Goal: Task Accomplishment & Management: Manage account settings

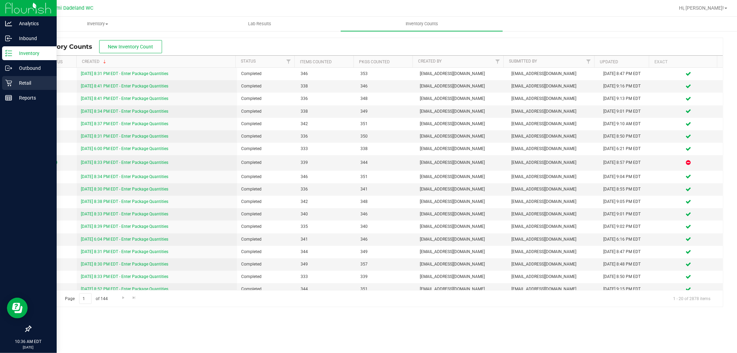
click at [16, 84] on p "Retail" at bounding box center [32, 83] width 41 height 8
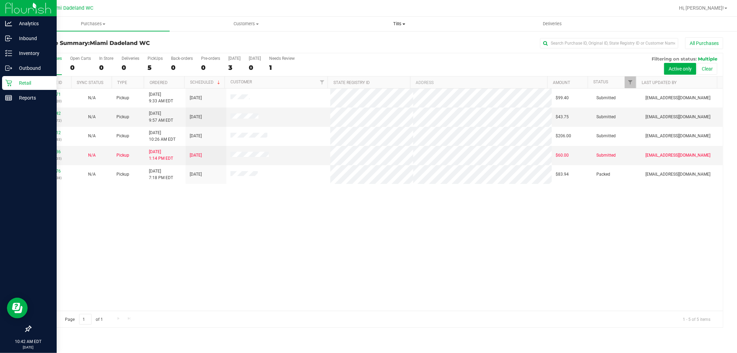
click at [399, 26] on span "Tills" at bounding box center [399, 24] width 152 height 6
click at [381, 38] on li "Manage tills" at bounding box center [399, 42] width 153 height 8
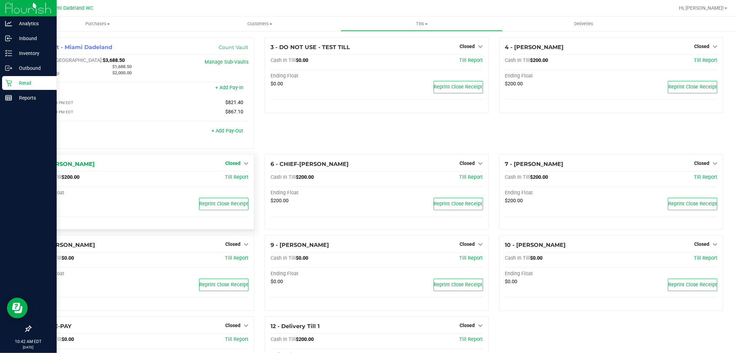
click at [233, 163] on span "Closed" at bounding box center [232, 163] width 15 height 6
click at [230, 178] on link "Open Till" at bounding box center [232, 177] width 18 height 6
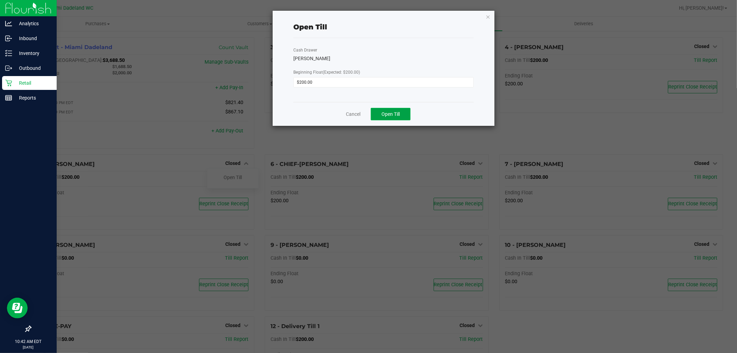
click at [396, 116] on span "Open Till" at bounding box center [390, 114] width 18 height 6
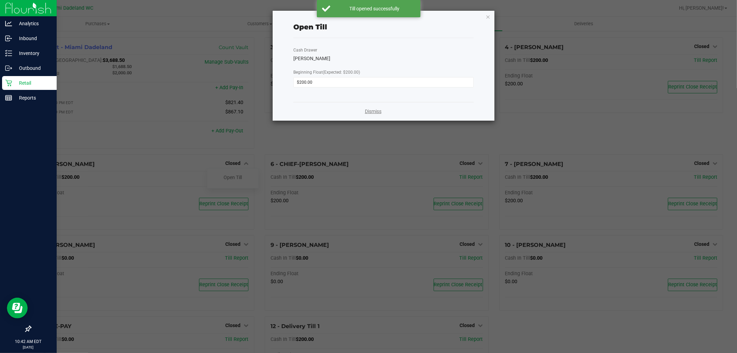
click at [371, 113] on link "Dismiss" at bounding box center [373, 111] width 17 height 7
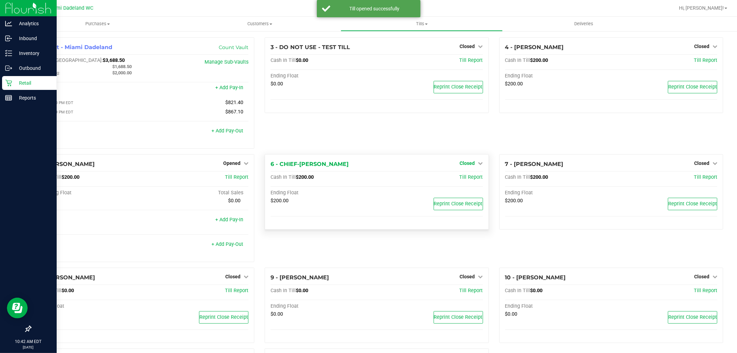
click at [461, 164] on span "Closed" at bounding box center [467, 163] width 15 height 6
click at [453, 180] on div "Open Till" at bounding box center [466, 177] width 51 height 9
click at [468, 180] on link "Open Till" at bounding box center [467, 177] width 18 height 6
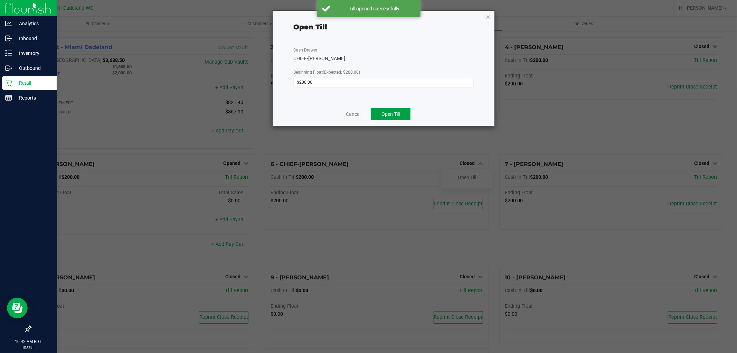
click at [391, 116] on span "Open Till" at bounding box center [390, 114] width 18 height 6
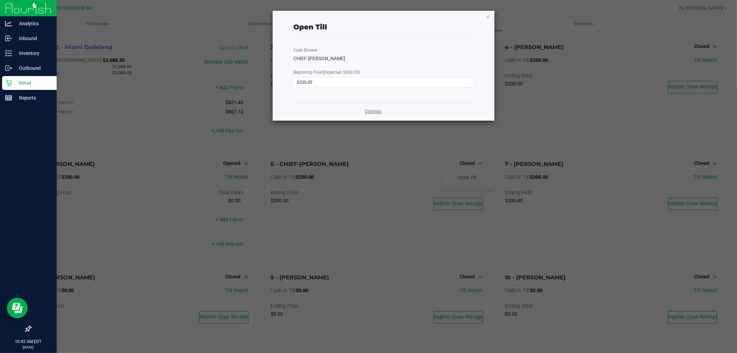
click at [369, 114] on link "Dismiss" at bounding box center [373, 111] width 17 height 7
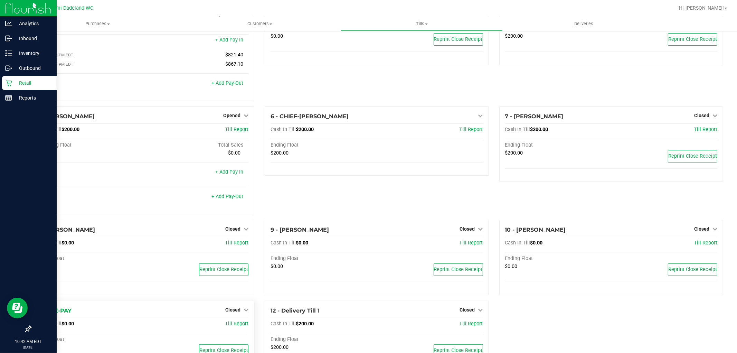
scroll to position [85, 0]
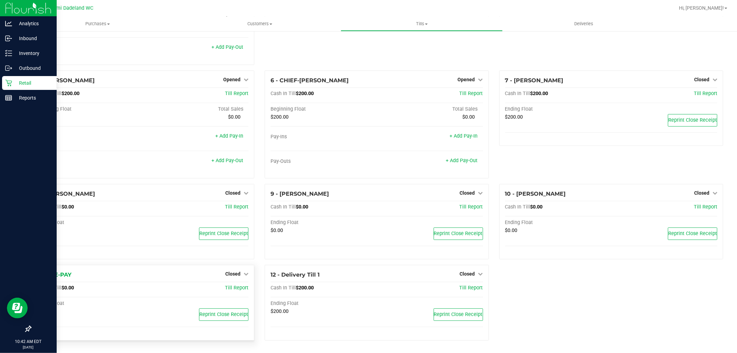
drag, startPoint x: 230, startPoint y: 274, endPoint x: 218, endPoint y: 278, distance: 12.2
click at [230, 274] on span "Closed" at bounding box center [232, 274] width 15 height 6
click at [224, 286] on link "Open Till" at bounding box center [232, 288] width 18 height 6
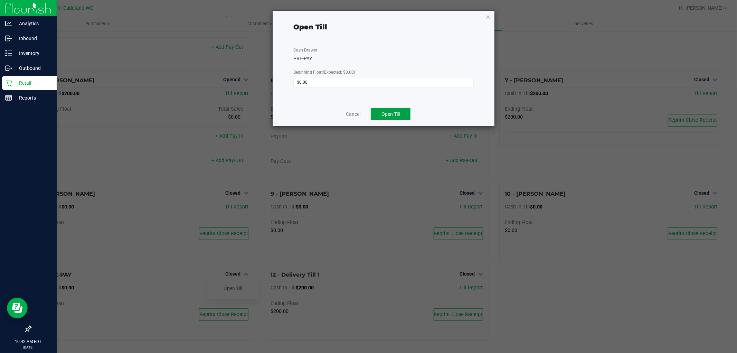
click at [386, 118] on button "Open Till" at bounding box center [391, 114] width 40 height 12
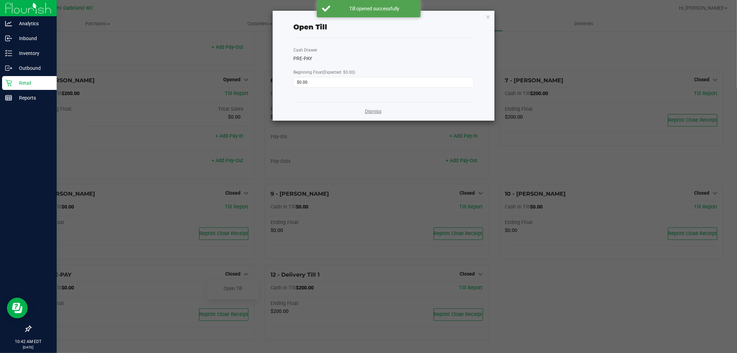
click at [375, 112] on link "Dismiss" at bounding box center [373, 111] width 17 height 7
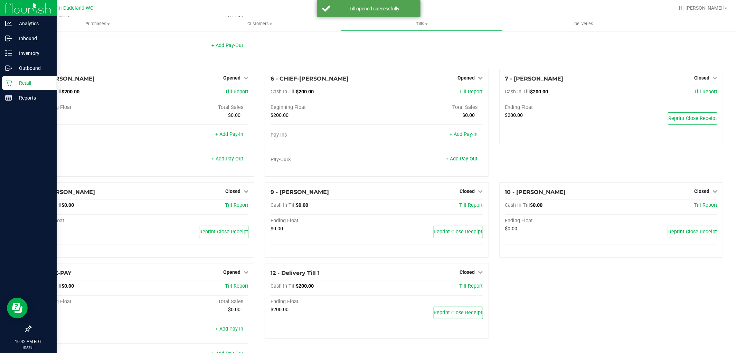
click at [21, 84] on p "Retail" at bounding box center [32, 83] width 41 height 8
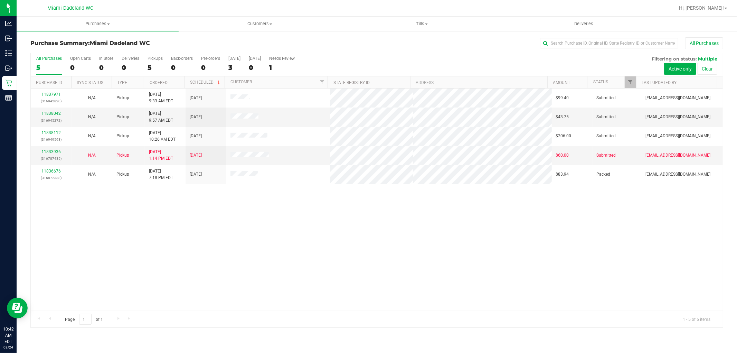
click at [447, 268] on div "11837971 (316942820) N/A Pickup 8/24/2025 9:33 AM EDT 8/24/2025 $99.40 Submitte…" at bounding box center [377, 199] width 692 height 222
click at [323, 211] on div "11837971 (316942820) N/A Pickup 8/24/2025 9:33 AM EDT 8/24/2025 $99.40 Submitte…" at bounding box center [377, 199] width 692 height 222
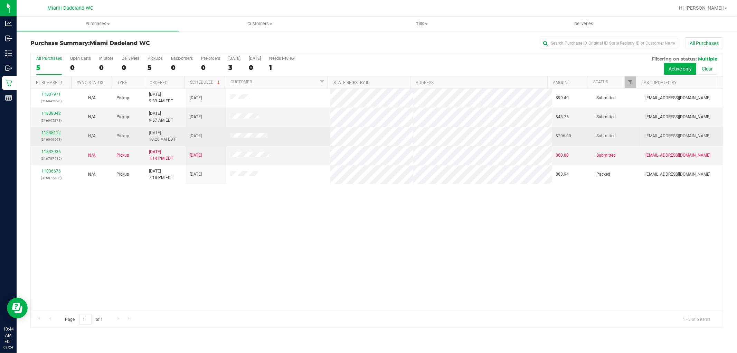
click at [44, 133] on link "11838112" at bounding box center [50, 132] width 19 height 5
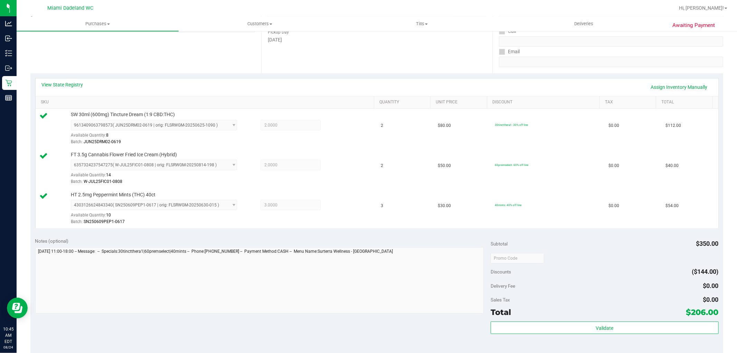
scroll to position [230, 0]
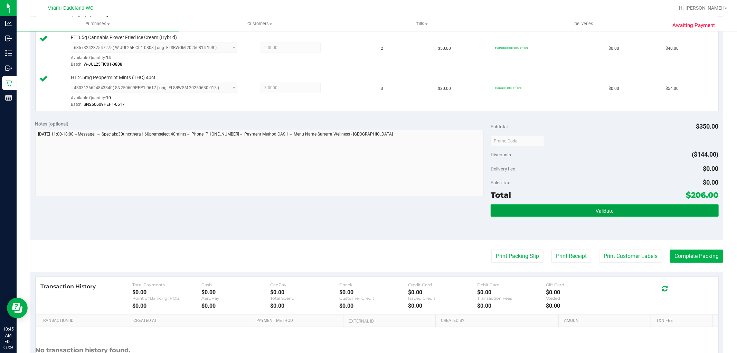
click at [595, 209] on span "Validate" at bounding box center [604, 211] width 18 height 6
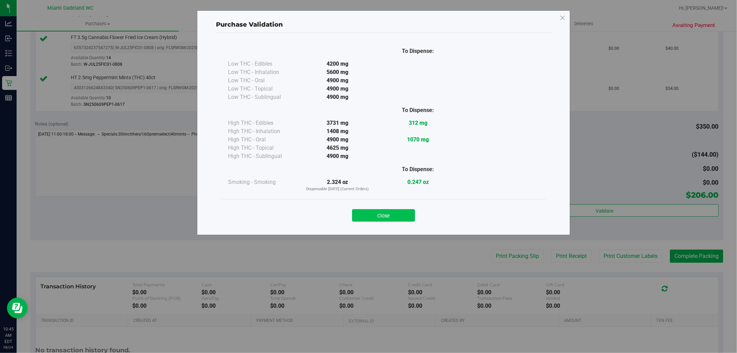
click at [384, 216] on button "Close" at bounding box center [383, 215] width 63 height 12
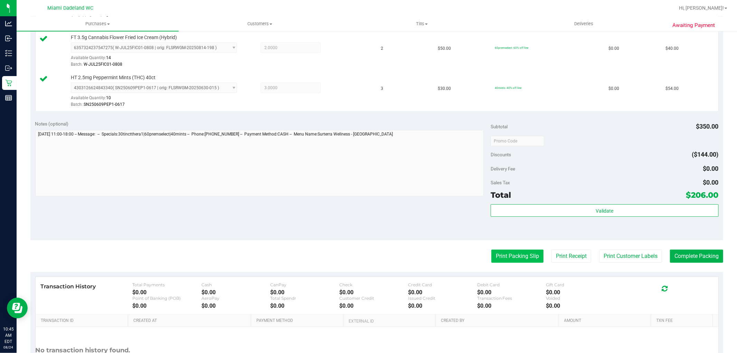
click at [506, 254] on button "Print Packing Slip" at bounding box center [517, 255] width 52 height 13
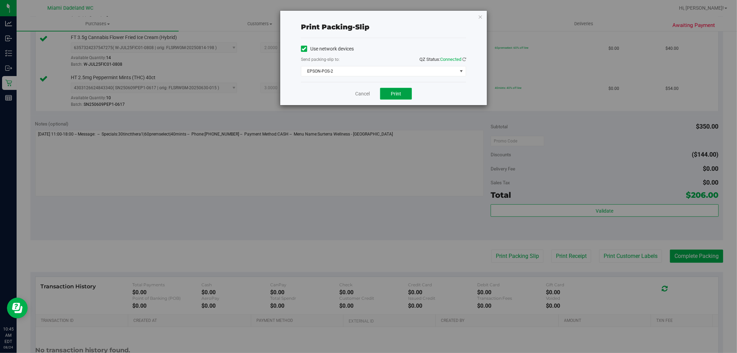
click at [395, 92] on span "Print" at bounding box center [396, 94] width 10 height 6
click at [365, 92] on link "Cancel" at bounding box center [362, 93] width 15 height 7
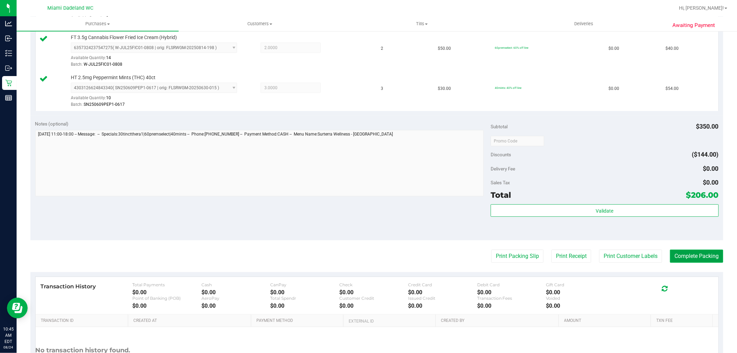
click at [695, 257] on button "Complete Packing" at bounding box center [696, 255] width 53 height 13
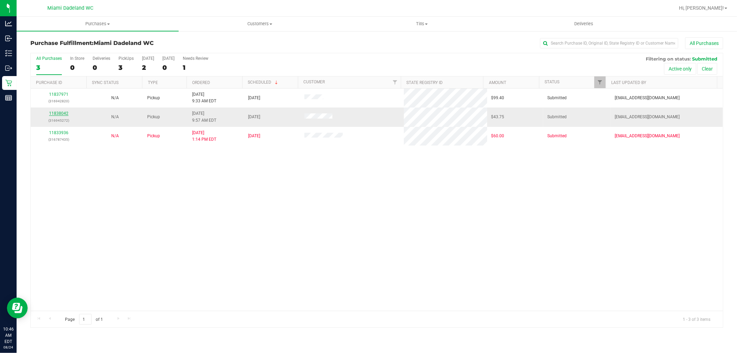
click at [61, 113] on link "11838042" at bounding box center [58, 113] width 19 height 5
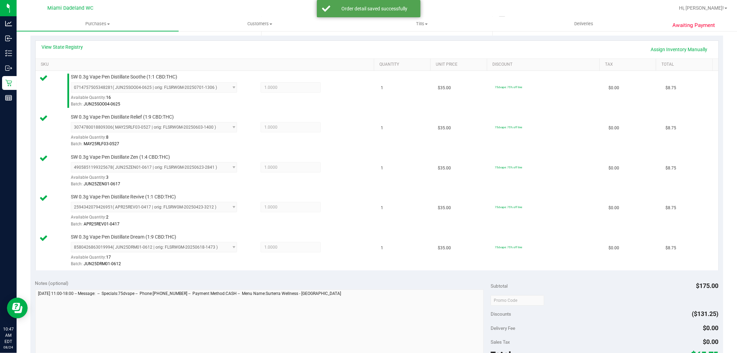
scroll to position [268, 0]
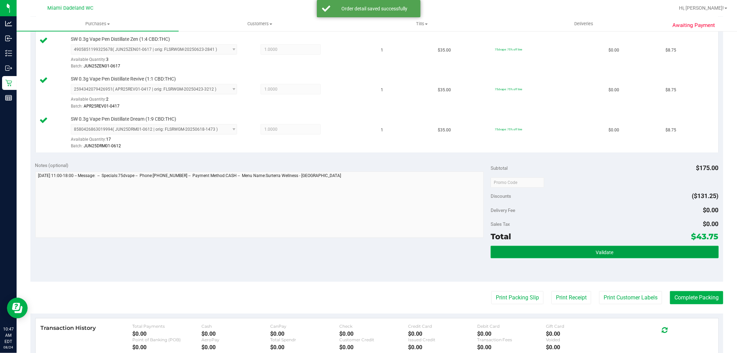
click at [545, 251] on button "Validate" at bounding box center [604, 252] width 228 height 12
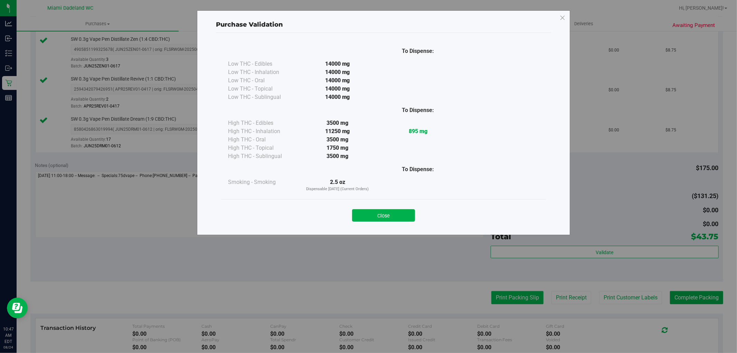
click at [510, 296] on div "Purchase Validation To Dispense: Low THC - Edibles 14000 mg" at bounding box center [371, 176] width 742 height 353
click at [389, 221] on button "Close" at bounding box center [383, 215] width 63 height 12
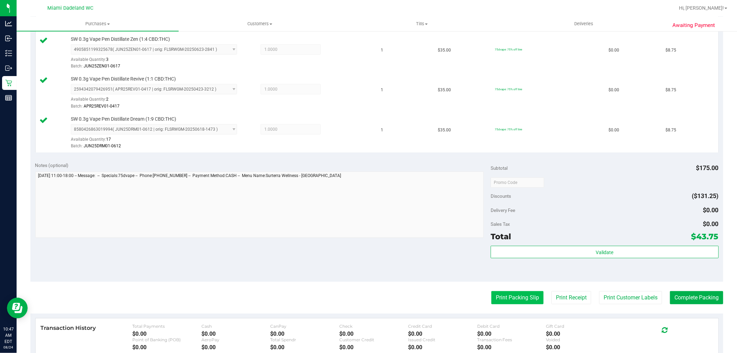
click at [496, 296] on button "Print Packing Slip" at bounding box center [517, 297] width 52 height 13
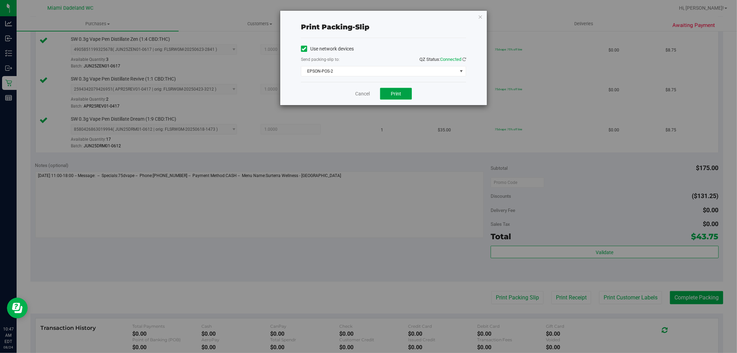
click at [386, 94] on button "Print" at bounding box center [396, 94] width 32 height 12
click at [365, 93] on link "Cancel" at bounding box center [362, 93] width 15 height 7
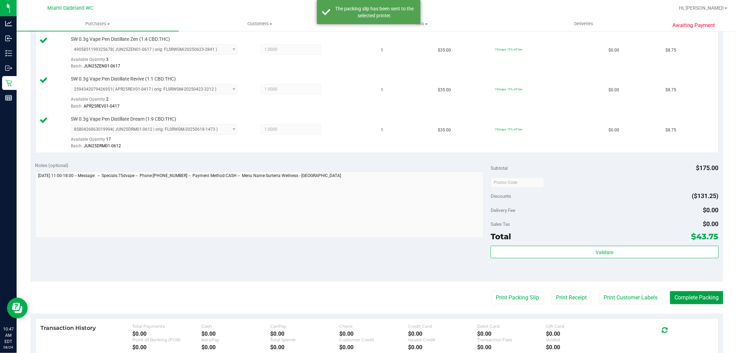
click at [679, 299] on button "Complete Packing" at bounding box center [696, 297] width 53 height 13
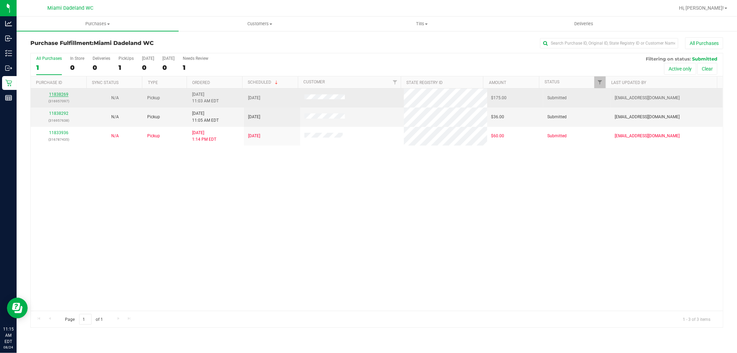
click at [62, 93] on link "11838269" at bounding box center [58, 94] width 19 height 5
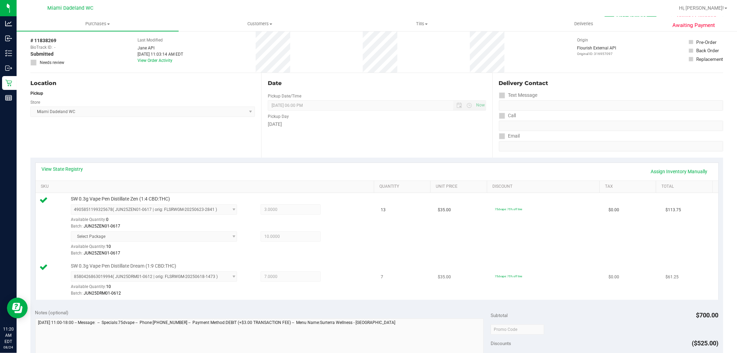
scroll to position [115, 0]
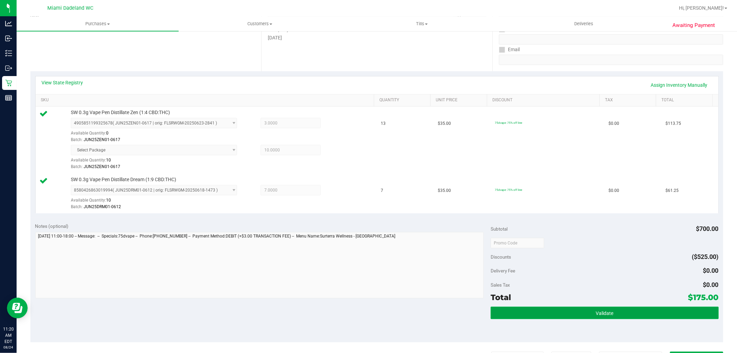
click at [579, 309] on button "Validate" at bounding box center [604, 312] width 228 height 12
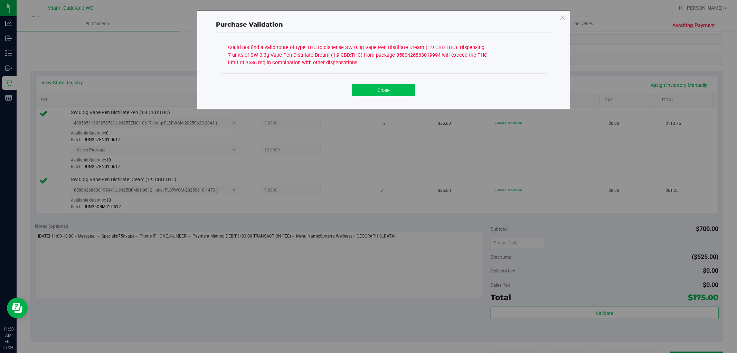
click at [384, 84] on button "Close" at bounding box center [383, 90] width 63 height 12
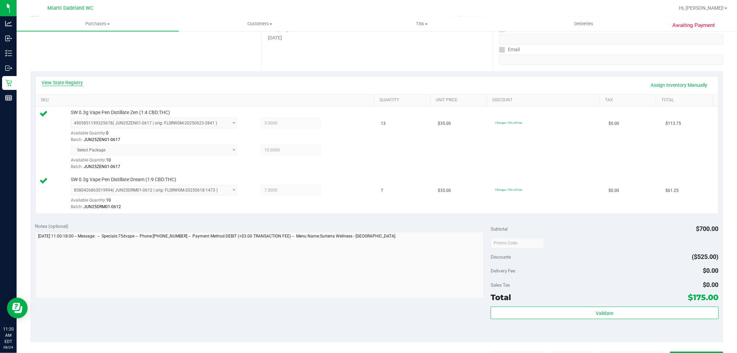
click at [59, 82] on link "View State Registry" at bounding box center [62, 82] width 41 height 7
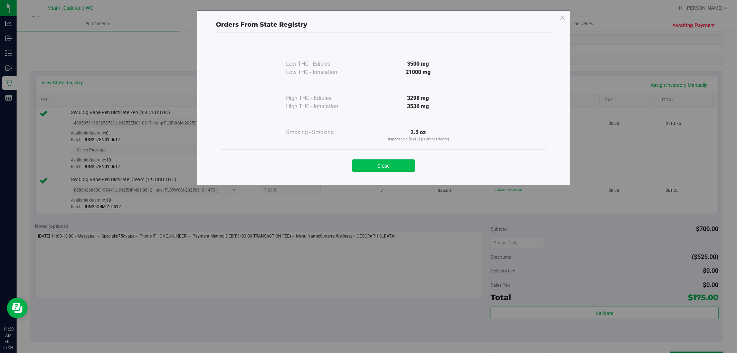
click at [381, 164] on button "Close" at bounding box center [383, 165] width 63 height 12
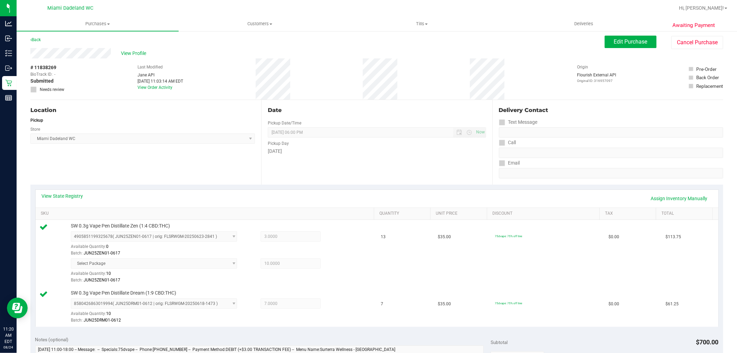
scroll to position [0, 0]
click at [614, 43] on span "Edit Purchase" at bounding box center [631, 43] width 34 height 7
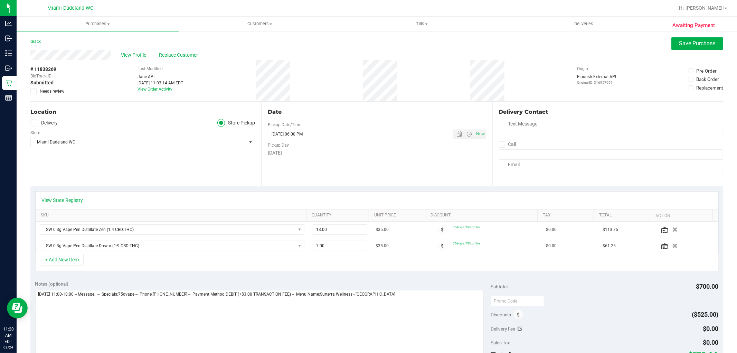
click at [30, 91] on span at bounding box center [33, 91] width 6 height 6
click at [0, 0] on input "Needs review" at bounding box center [0, 0] width 0 height 0
click at [419, 293] on textarea at bounding box center [259, 323] width 449 height 66
type textarea "Sunday 08/24/2025 11:00-18:00 -- Message: -- Specials:75dvape -- Phone:78677462…"
click at [679, 44] on span "Save Purchase" at bounding box center [697, 43] width 36 height 7
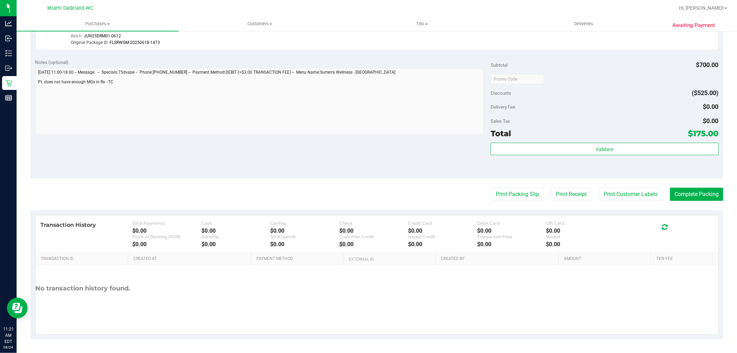
scroll to position [299, 0]
click at [521, 189] on button "Print Packing Slip" at bounding box center [517, 193] width 52 height 13
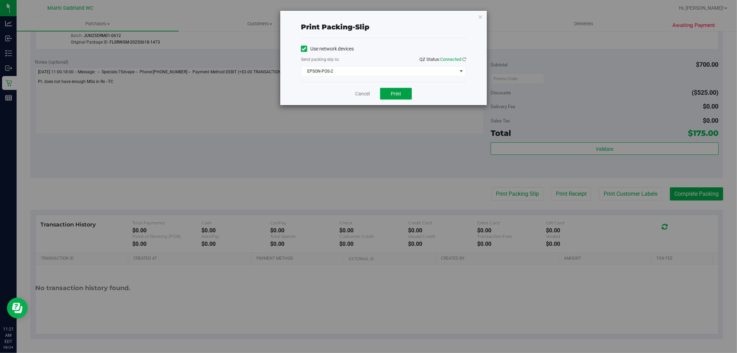
click at [400, 91] on span "Print" at bounding box center [396, 94] width 10 height 6
click at [364, 96] on link "Cancel" at bounding box center [362, 93] width 15 height 7
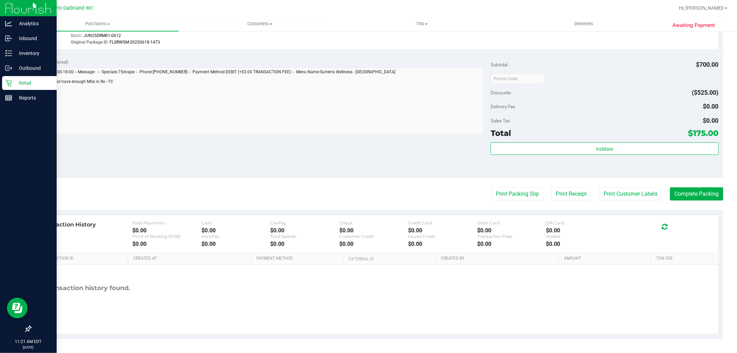
click at [7, 87] on div "Retail" at bounding box center [29, 83] width 55 height 14
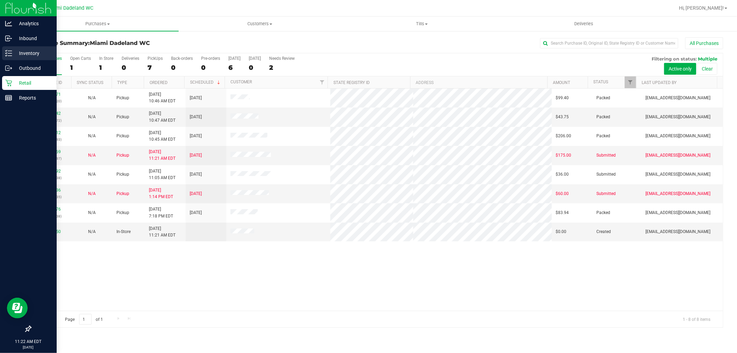
click at [8, 49] on div "Inventory" at bounding box center [29, 53] width 55 height 14
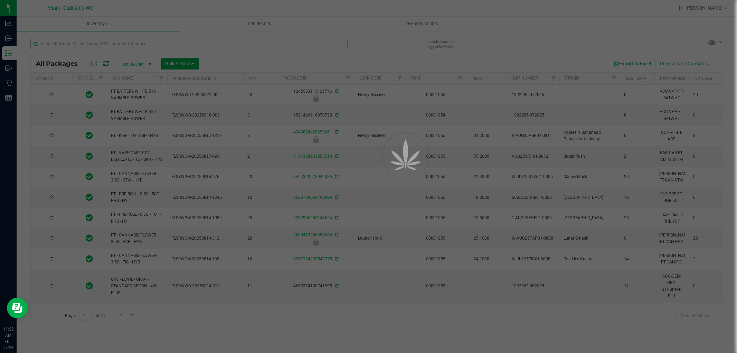
click at [88, 43] on div at bounding box center [368, 176] width 737 height 353
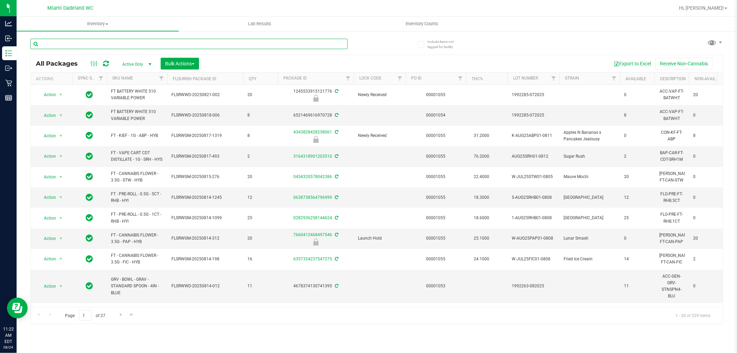
click at [88, 43] on input "text" at bounding box center [188, 44] width 317 height 10
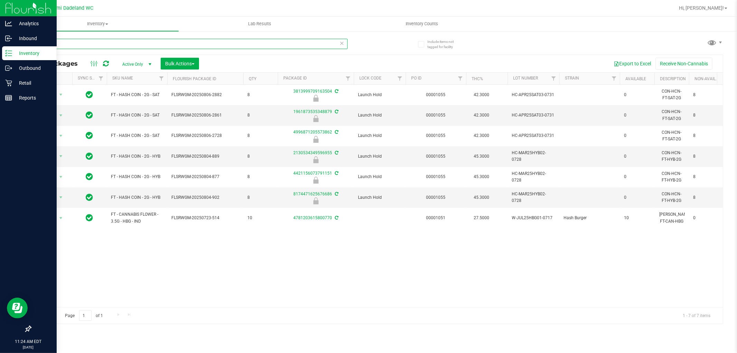
type input "hash"
click at [24, 85] on p "Retail" at bounding box center [32, 83] width 41 height 8
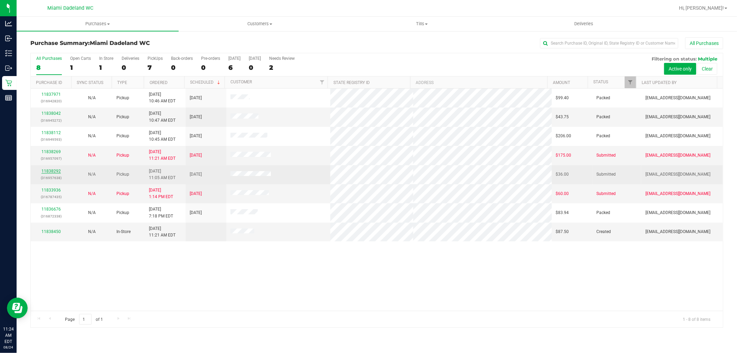
click at [56, 171] on link "11838292" at bounding box center [50, 171] width 19 height 5
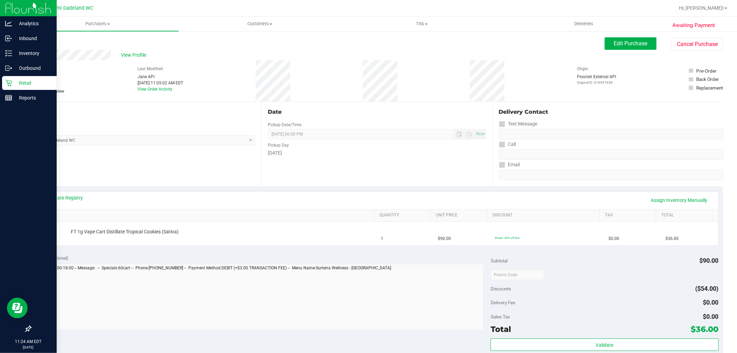
click at [28, 84] on p "Retail" at bounding box center [32, 83] width 41 height 8
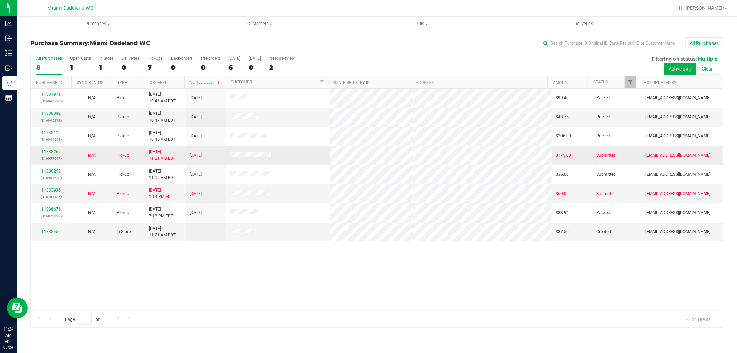
click at [50, 151] on link "11838269" at bounding box center [50, 151] width 19 height 5
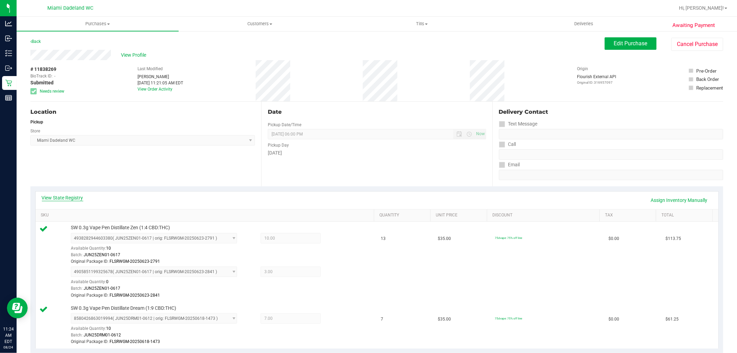
click at [81, 195] on link "View State Registry" at bounding box center [62, 197] width 41 height 7
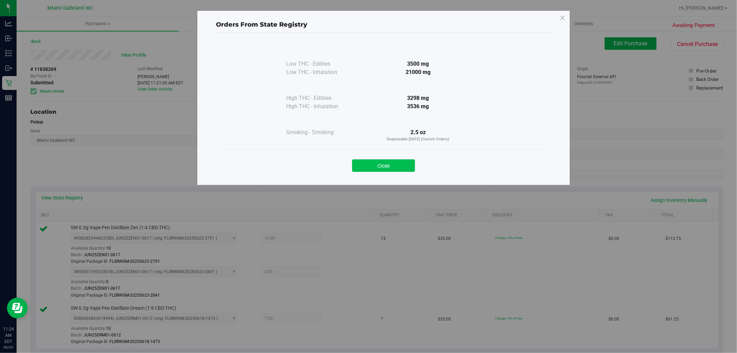
click at [371, 165] on button "Close" at bounding box center [383, 165] width 63 height 12
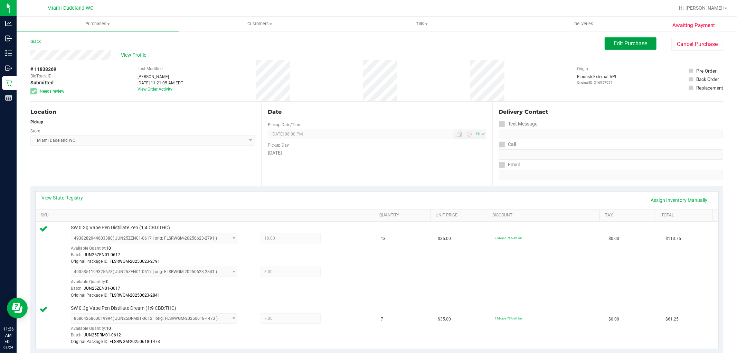
click at [620, 46] on span "Edit Purchase" at bounding box center [631, 43] width 34 height 7
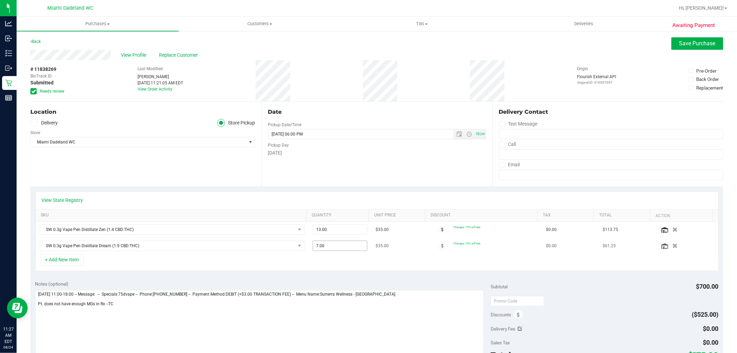
click at [337, 247] on span "7.00 7" at bounding box center [340, 245] width 55 height 10
click at [337, 247] on input "7" at bounding box center [340, 246] width 54 height 10
type input "5"
type input "7.00"
click at [334, 263] on div "+ Add New Item" at bounding box center [376, 262] width 683 height 17
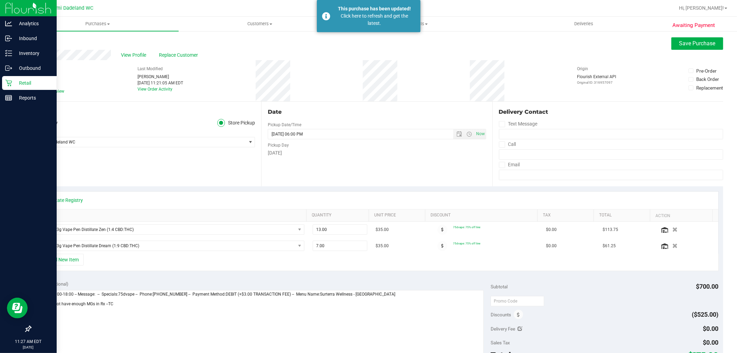
click at [11, 80] on icon at bounding box center [8, 83] width 7 height 7
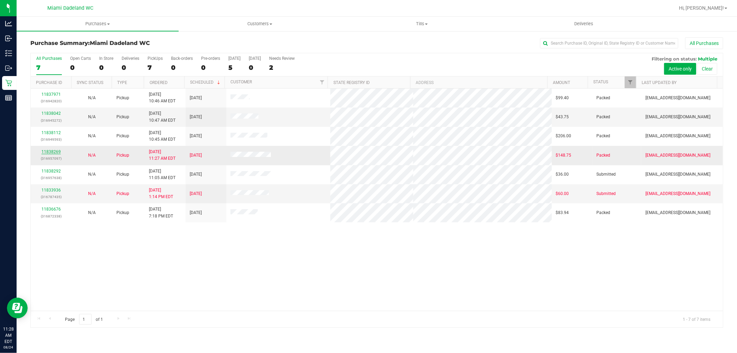
click at [58, 152] on link "11838269" at bounding box center [50, 151] width 19 height 5
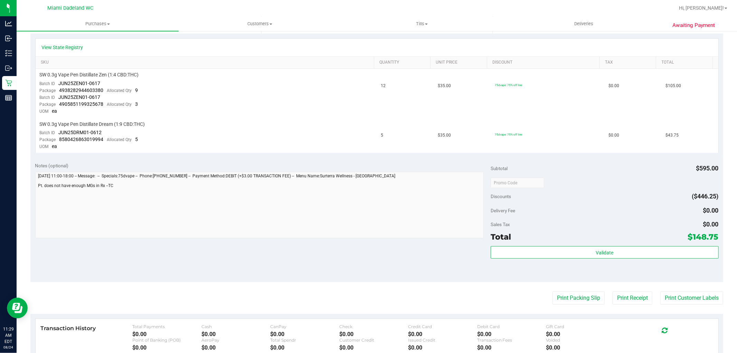
scroll to position [153, 0]
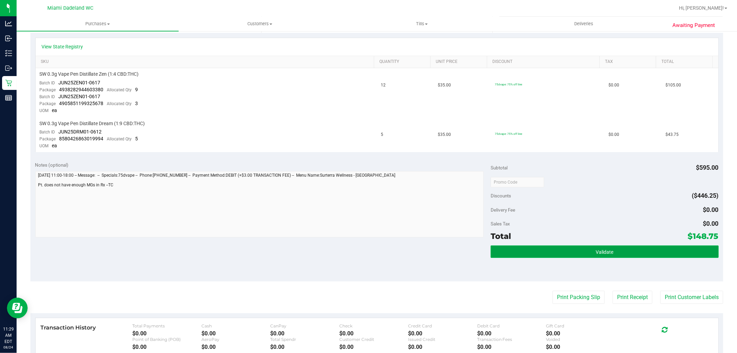
click at [577, 256] on button "Validate" at bounding box center [604, 251] width 228 height 12
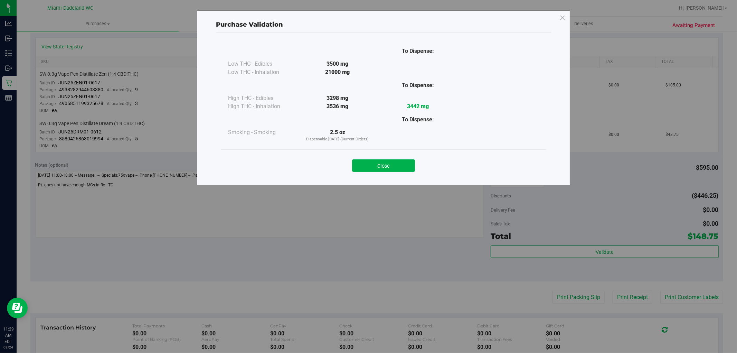
click at [401, 173] on div "Close" at bounding box center [383, 163] width 325 height 28
click at [401, 168] on button "Close" at bounding box center [383, 165] width 63 height 12
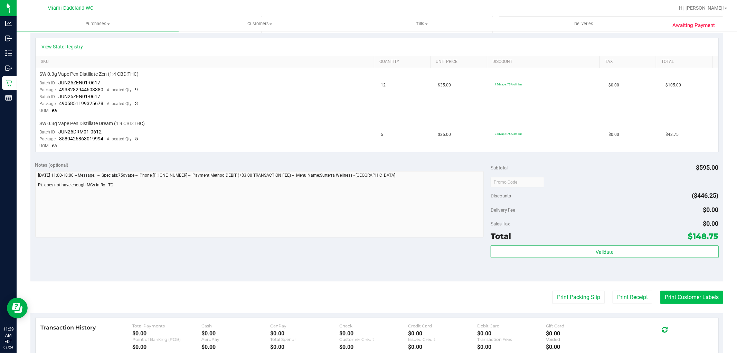
click at [662, 291] on button "Print Customer Labels" at bounding box center [691, 296] width 63 height 13
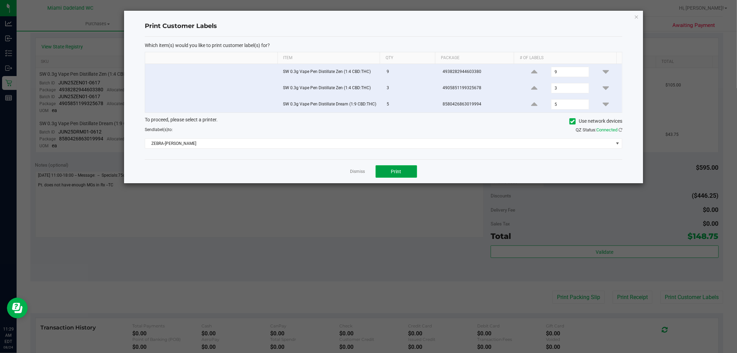
click at [389, 173] on button "Print" at bounding box center [395, 171] width 41 height 12
click at [364, 171] on link "Dismiss" at bounding box center [357, 172] width 15 height 6
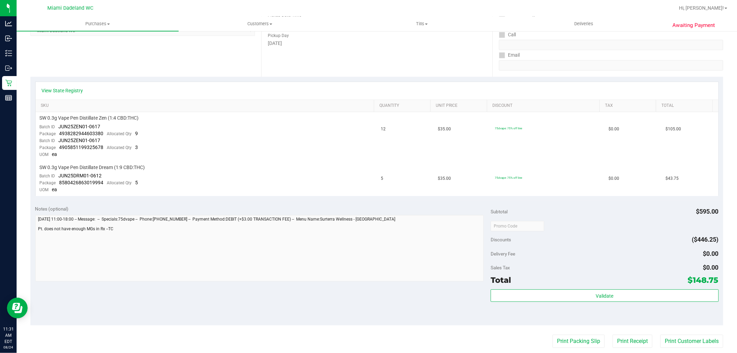
scroll to position [0, 0]
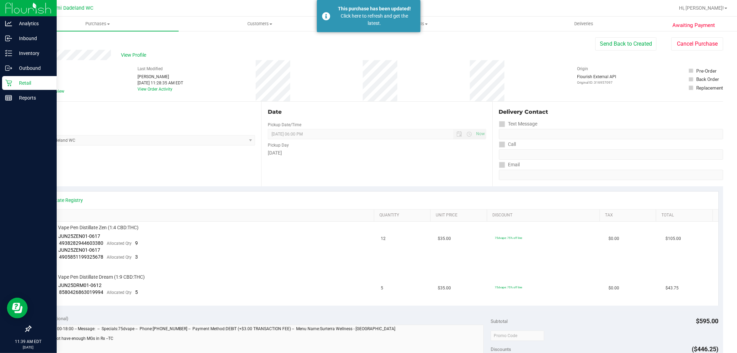
click at [12, 79] on p "Retail" at bounding box center [32, 83] width 41 height 8
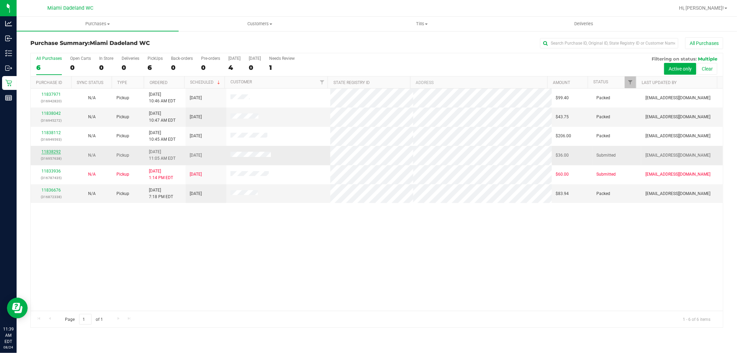
click at [54, 151] on link "11838292" at bounding box center [50, 151] width 19 height 5
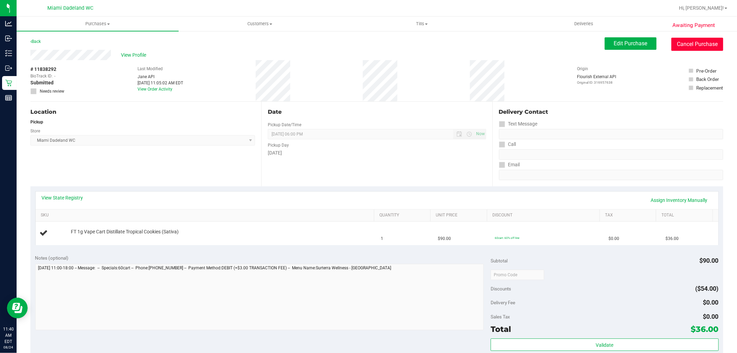
click at [685, 46] on button "Cancel Purchase" at bounding box center [697, 44] width 52 height 13
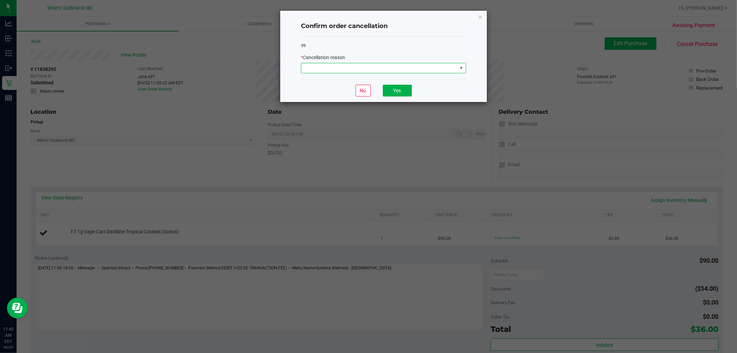
click at [432, 68] on span at bounding box center [379, 68] width 156 height 10
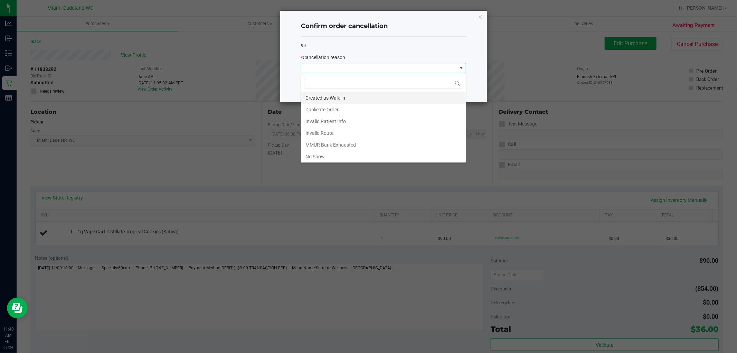
scroll to position [10, 165]
click at [332, 112] on li "Duplicate Order" at bounding box center [383, 110] width 164 height 12
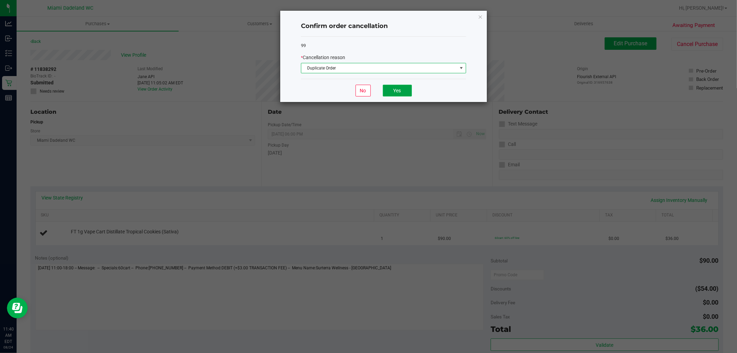
click at [398, 91] on button "Yes" at bounding box center [397, 91] width 29 height 12
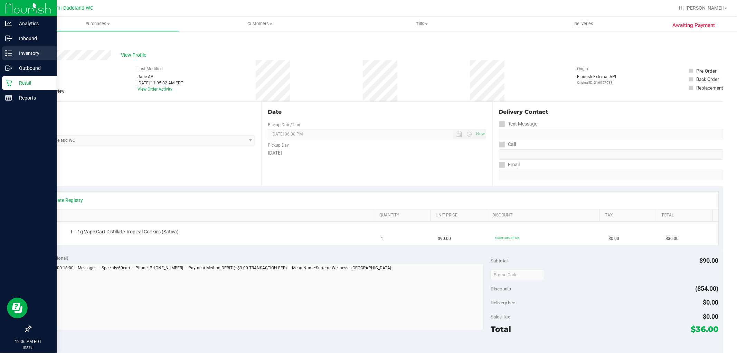
click at [20, 54] on p "Inventory" at bounding box center [32, 53] width 41 height 8
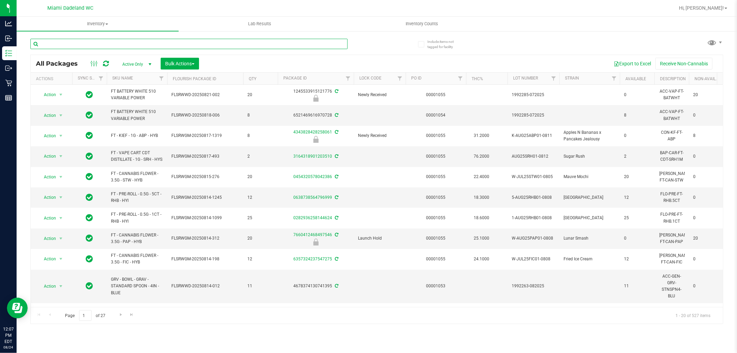
click at [102, 44] on input "text" at bounding box center [188, 44] width 317 height 10
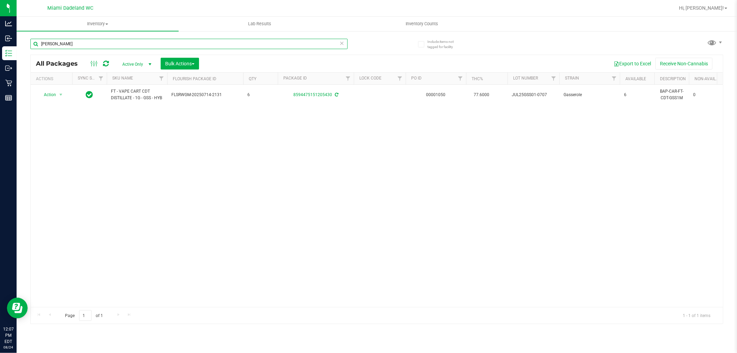
type input "gass"
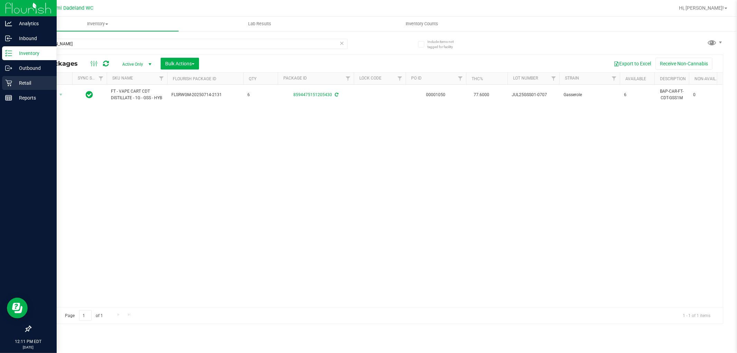
click at [8, 86] on div "Retail" at bounding box center [29, 83] width 55 height 14
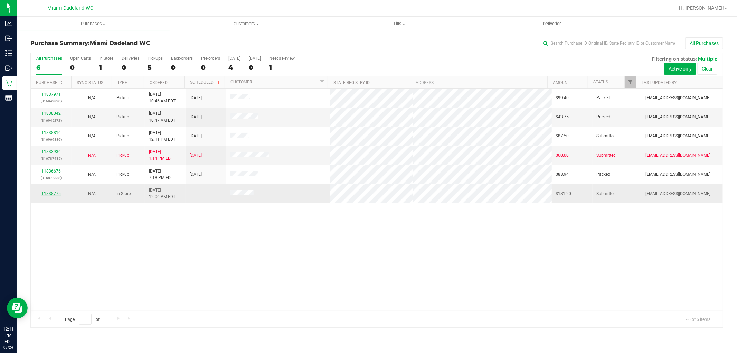
click at [56, 193] on link "11838775" at bounding box center [50, 193] width 19 height 5
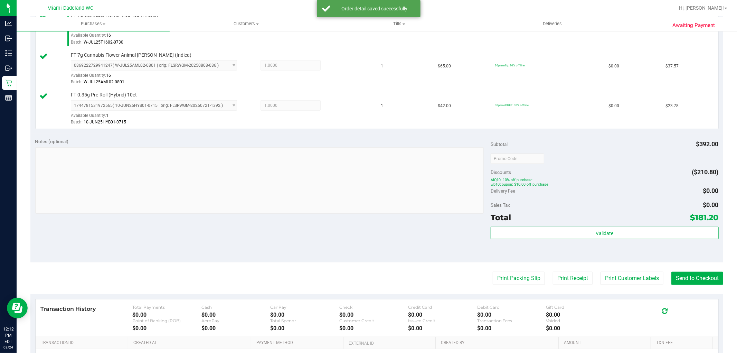
scroll to position [417, 0]
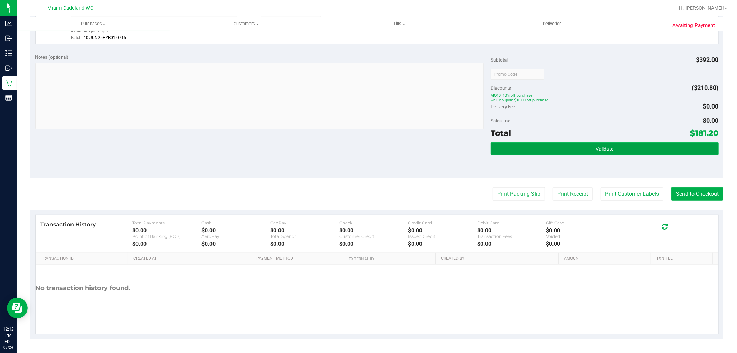
click at [572, 148] on button "Validate" at bounding box center [604, 148] width 228 height 12
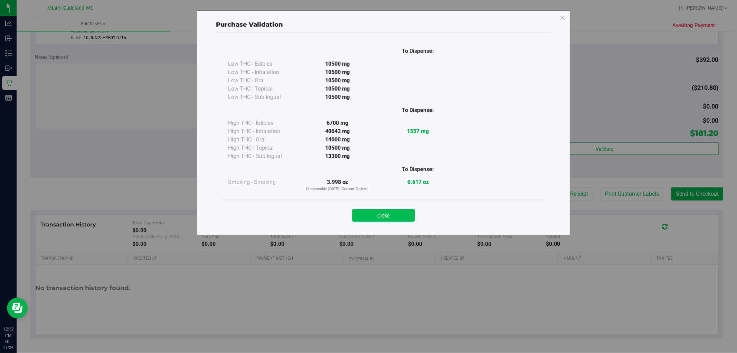
click at [395, 214] on button "Close" at bounding box center [383, 215] width 63 height 12
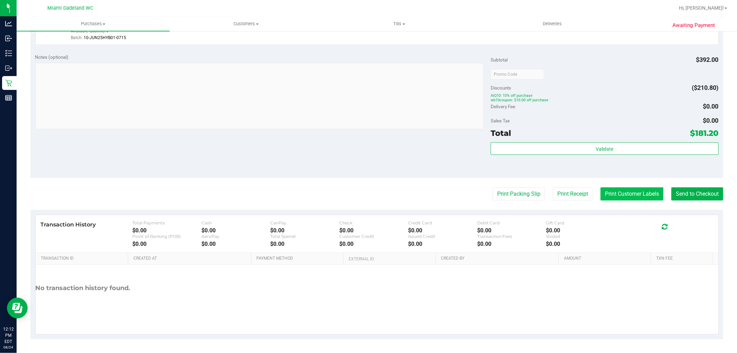
click at [620, 190] on button "Print Customer Labels" at bounding box center [631, 193] width 63 height 13
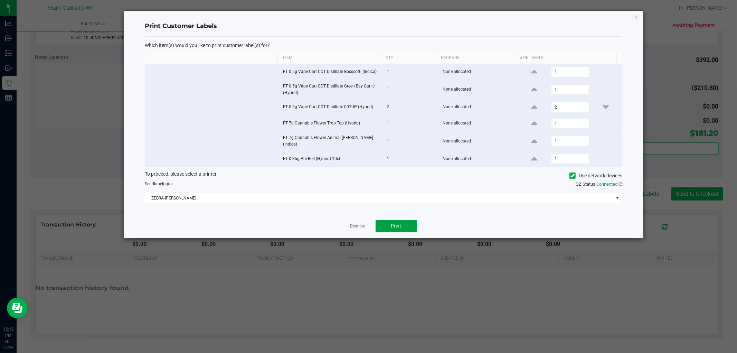
click at [388, 223] on button "Print" at bounding box center [395, 226] width 41 height 12
click at [360, 223] on link "Dismiss" at bounding box center [357, 226] width 15 height 6
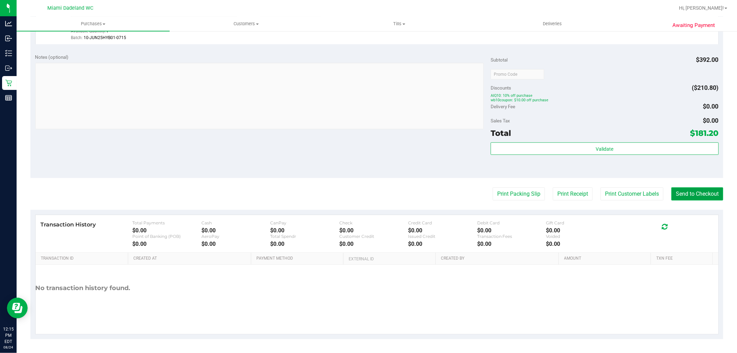
click at [682, 192] on button "Send to Checkout" at bounding box center [697, 193] width 52 height 13
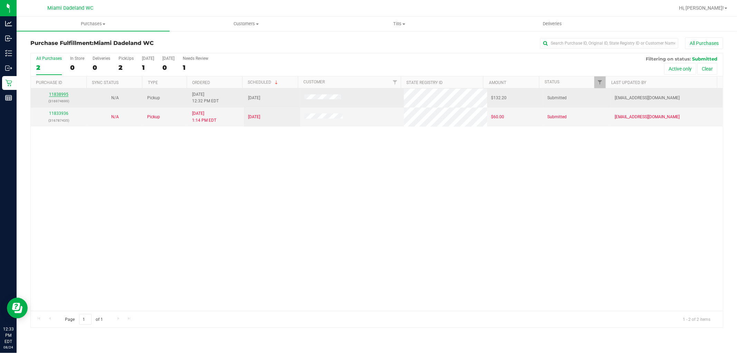
click at [60, 95] on link "11838995" at bounding box center [58, 94] width 19 height 5
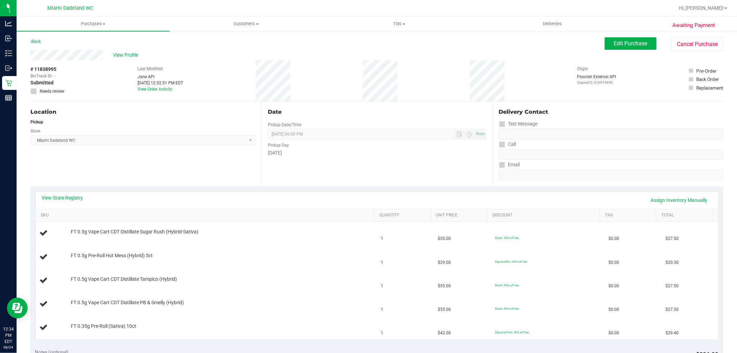
click at [191, 175] on div "Location Pickup Store Miami Dadeland WC Select Store Bonita Springs WC Boynton …" at bounding box center [145, 144] width 231 height 85
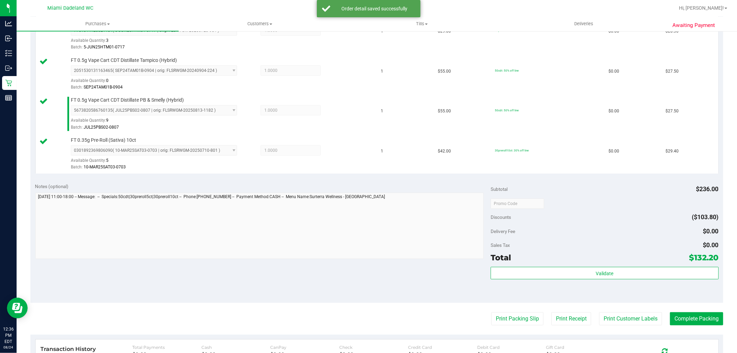
scroll to position [373, 0]
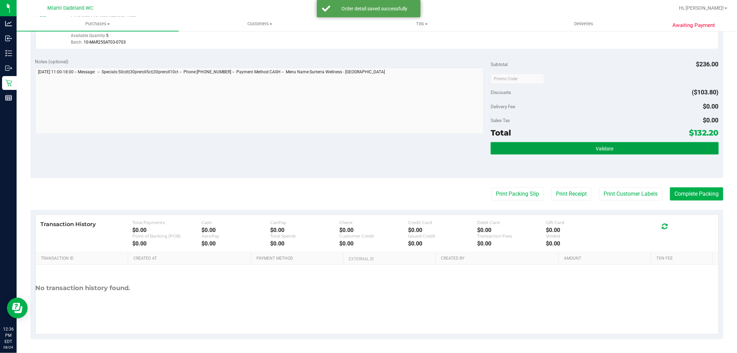
click at [560, 144] on button "Validate" at bounding box center [604, 148] width 228 height 12
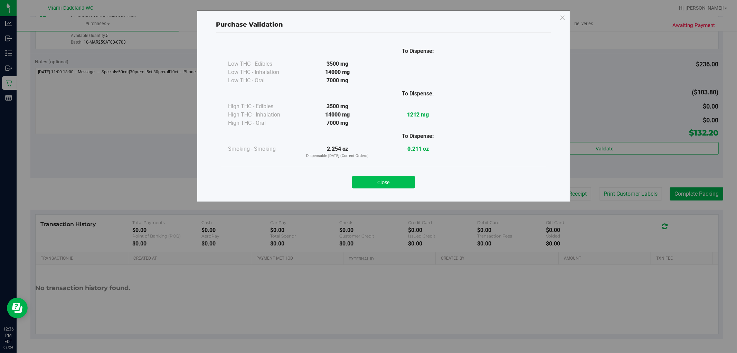
click at [369, 178] on button "Close" at bounding box center [383, 182] width 63 height 12
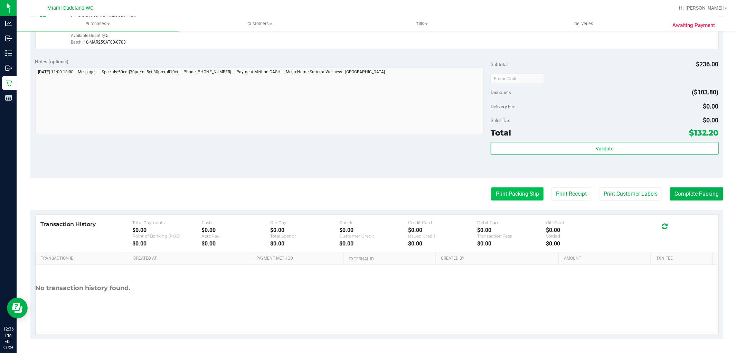
click at [509, 192] on button "Print Packing Slip" at bounding box center [517, 193] width 52 height 13
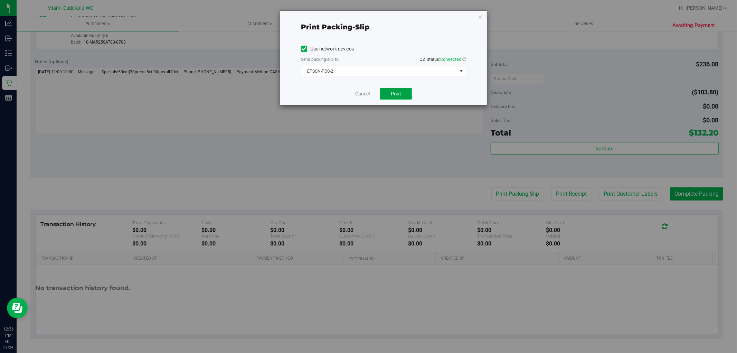
click at [395, 94] on span "Print" at bounding box center [396, 94] width 10 height 6
click at [363, 93] on link "Cancel" at bounding box center [362, 93] width 15 height 7
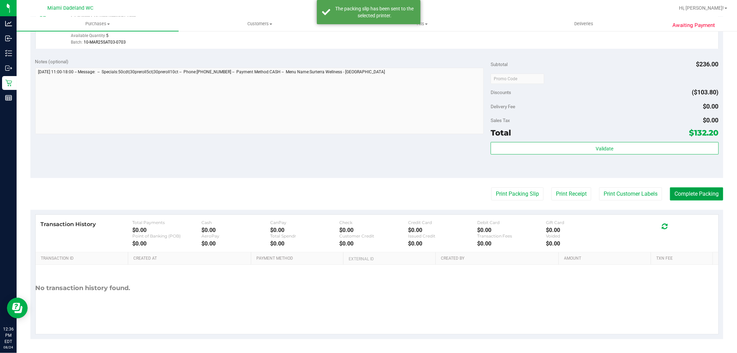
click at [687, 191] on button "Complete Packing" at bounding box center [696, 193] width 53 height 13
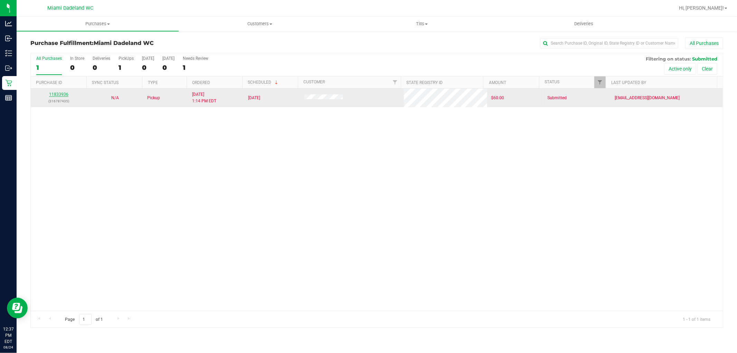
click at [63, 95] on link "11833936" at bounding box center [58, 94] width 19 height 5
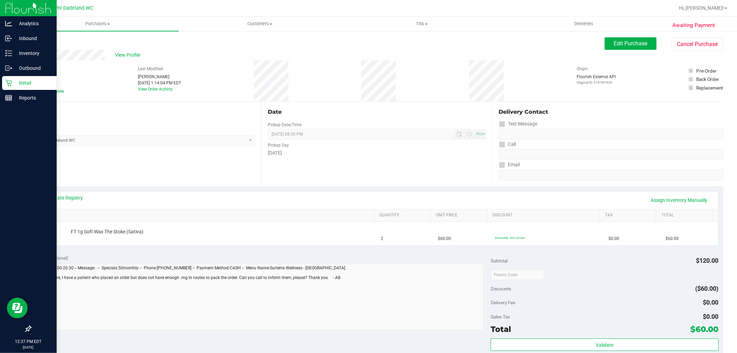
click at [15, 79] on p "Retail" at bounding box center [32, 83] width 41 height 8
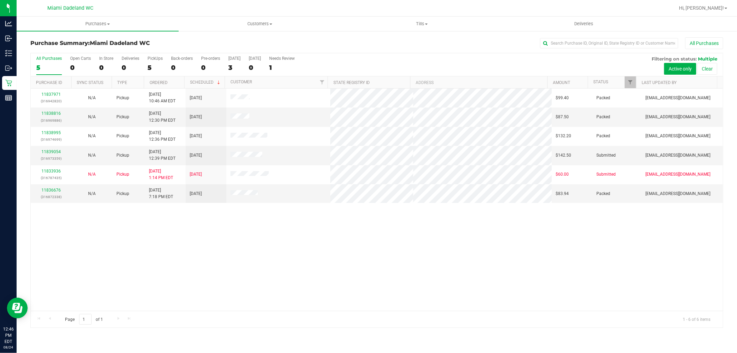
click at [204, 289] on div "11837971 (316942820) N/A Pickup 8/24/2025 10:46 AM EDT 8/24/2025 $99.40 Packed …" at bounding box center [377, 199] width 692 height 222
click at [54, 151] on link "11839054" at bounding box center [50, 151] width 19 height 5
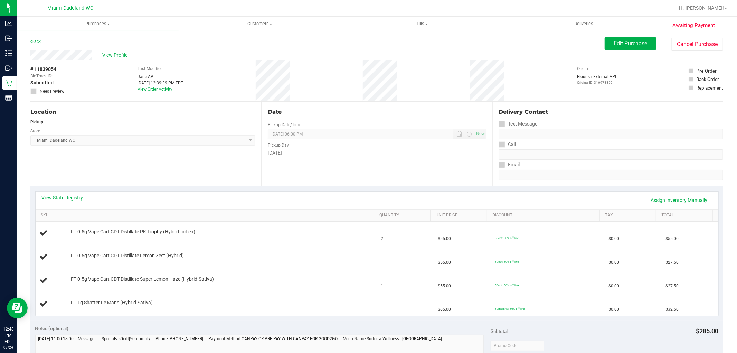
click at [67, 196] on link "View State Registry" at bounding box center [62, 197] width 41 height 7
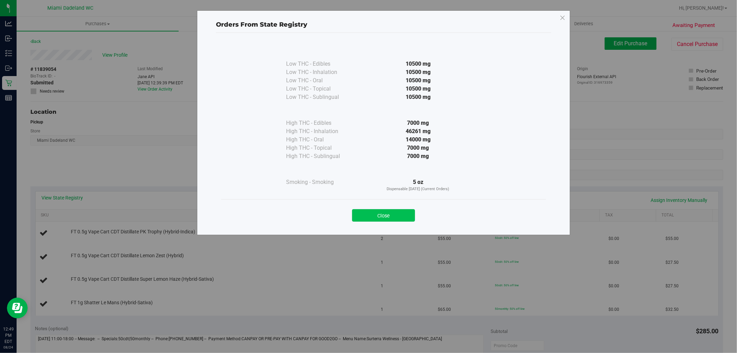
click at [378, 216] on button "Close" at bounding box center [383, 215] width 63 height 12
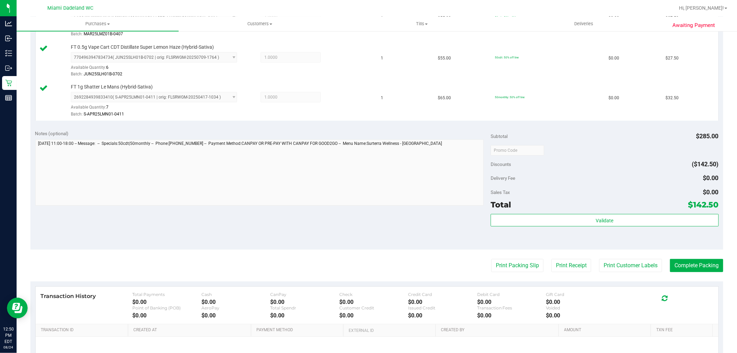
scroll to position [333, 0]
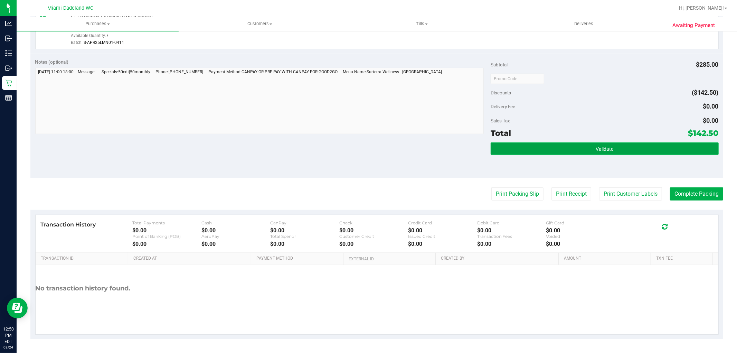
click at [597, 146] on span "Validate" at bounding box center [604, 149] width 18 height 6
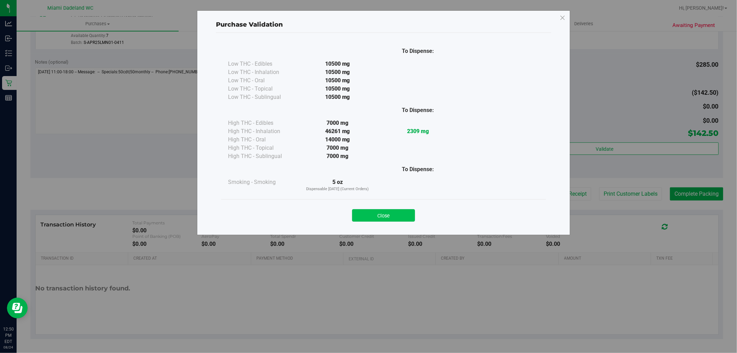
click at [382, 219] on button "Close" at bounding box center [383, 215] width 63 height 12
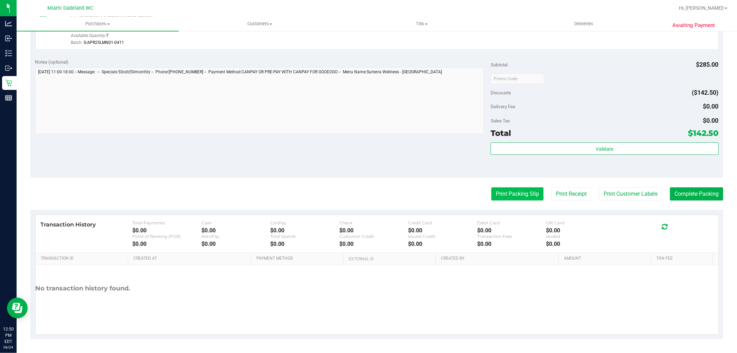
click at [508, 192] on button "Print Packing Slip" at bounding box center [517, 193] width 52 height 13
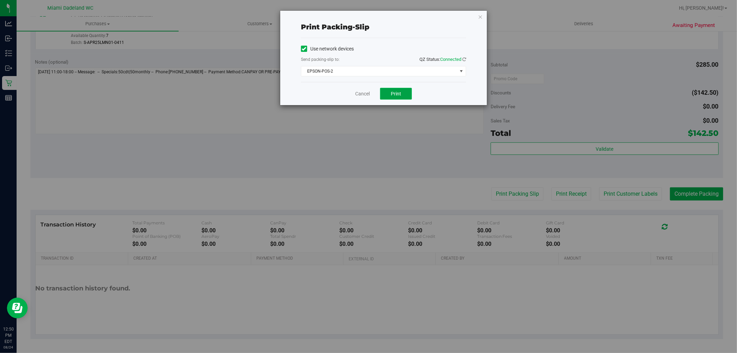
click at [387, 95] on button "Print" at bounding box center [396, 94] width 32 height 12
click at [358, 92] on link "Cancel" at bounding box center [362, 93] width 15 height 7
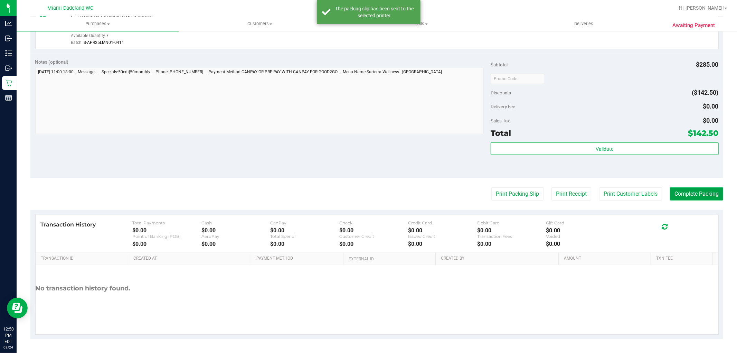
click at [679, 193] on button "Complete Packing" at bounding box center [696, 193] width 53 height 13
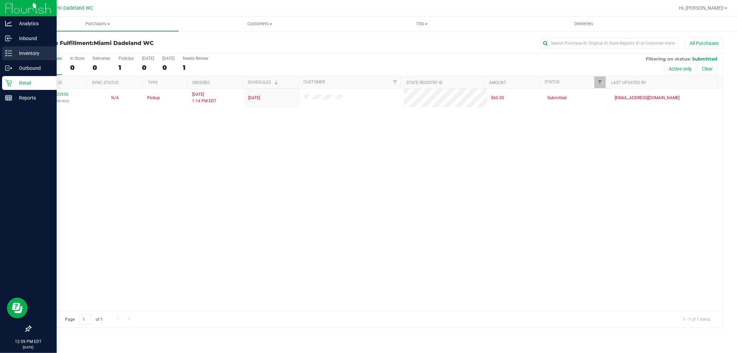
click at [12, 56] on p "Inventory" at bounding box center [32, 53] width 41 height 8
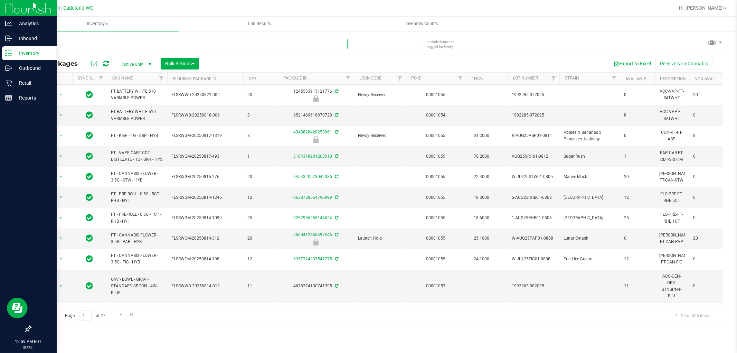
click at [87, 44] on input "text" at bounding box center [188, 44] width 317 height 10
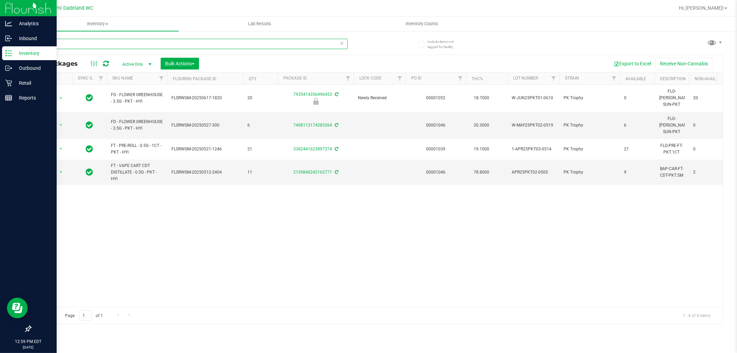
type input "pkt"
